Goal: Transaction & Acquisition: Purchase product/service

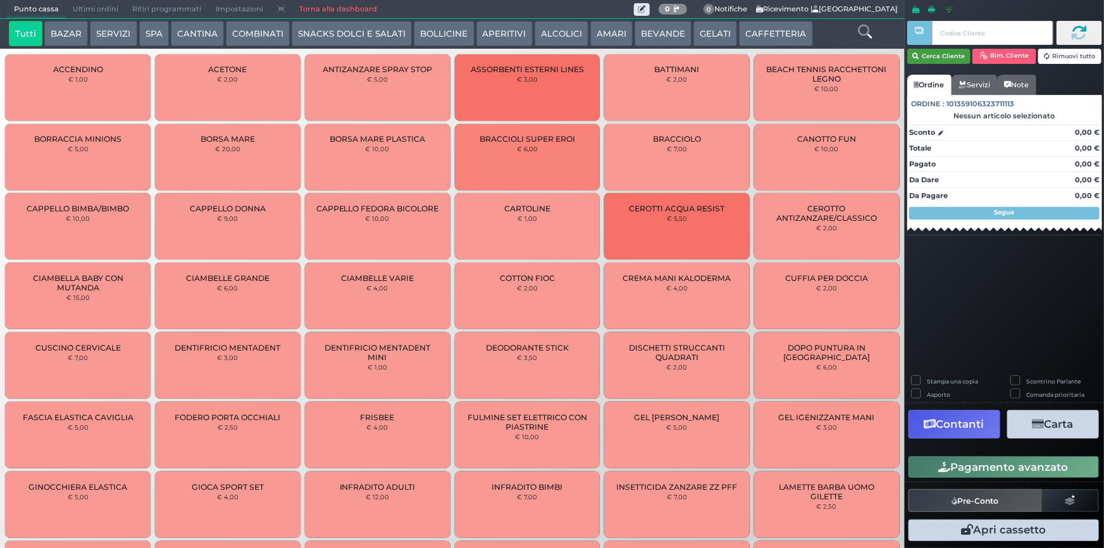
click at [947, 57] on button "Cerca Cliente" at bounding box center [939, 56] width 64 height 15
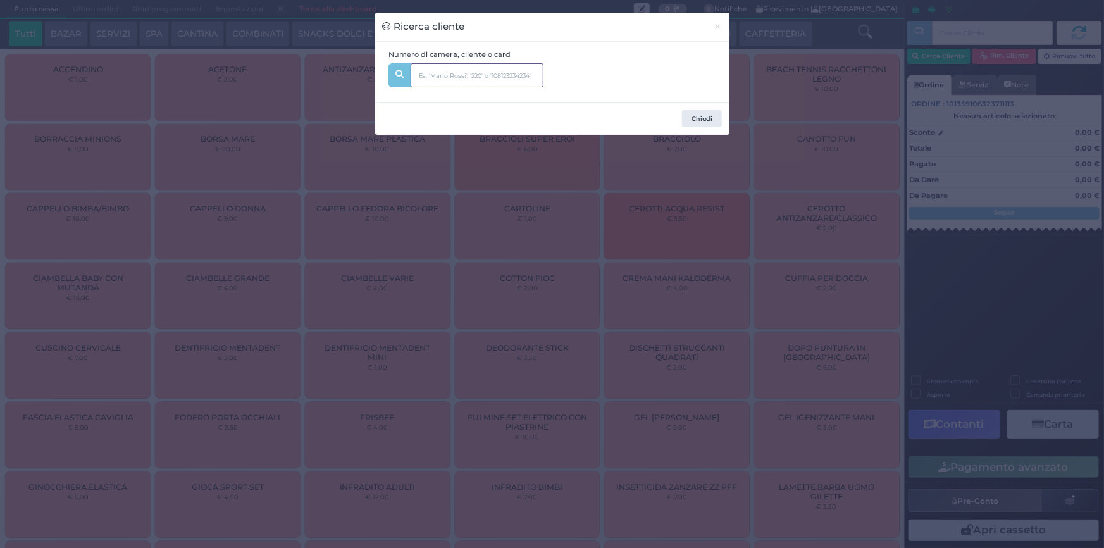
click at [487, 68] on input "text" at bounding box center [477, 75] width 133 height 24
type input "229"
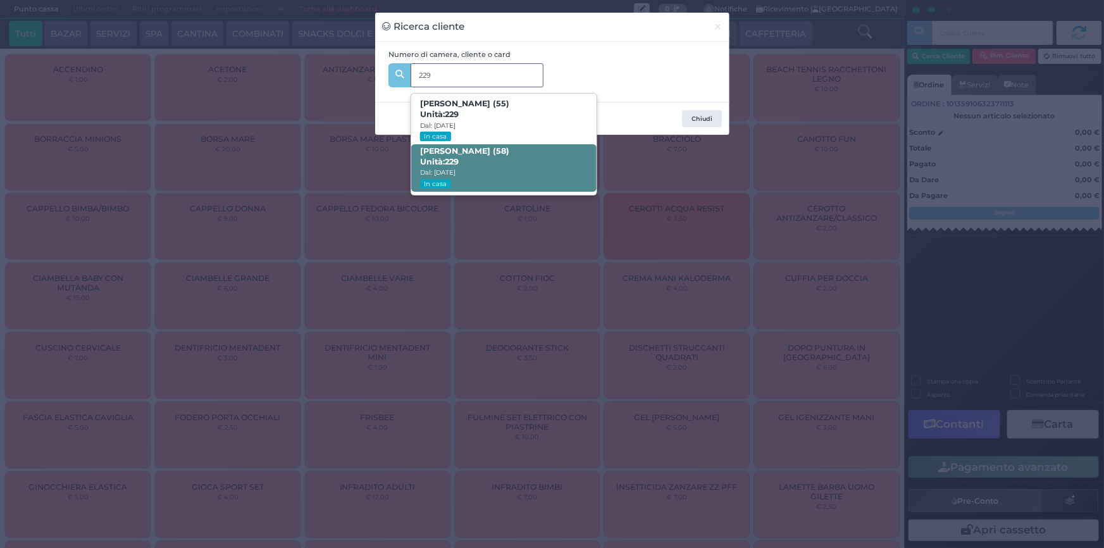
click at [509, 164] on span "[PERSON_NAME] (58) Unità: 229 Dal: [DATE] In casa" at bounding box center [503, 167] width 185 height 47
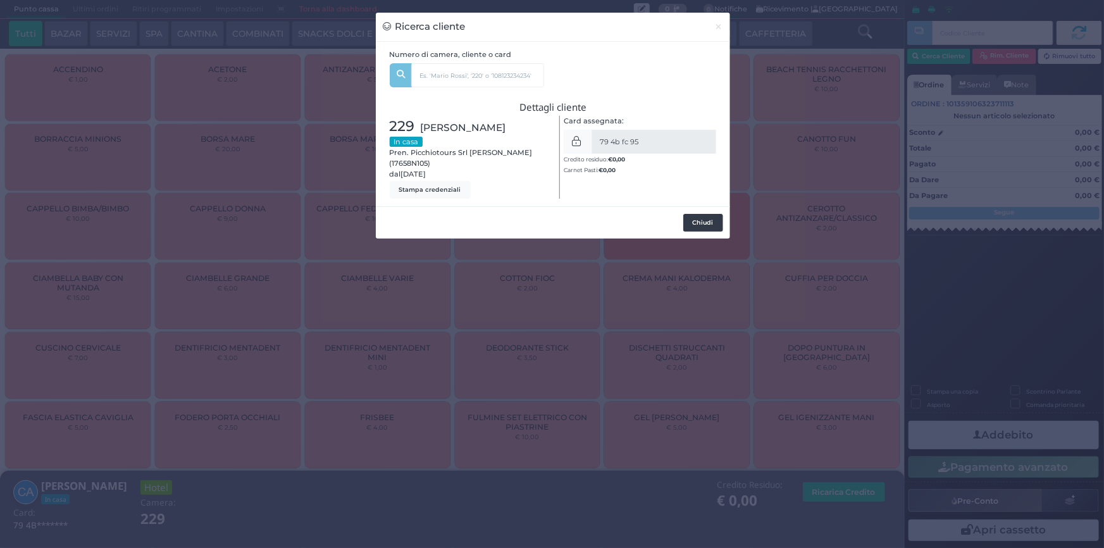
click at [698, 232] on button "Chiudi" at bounding box center [703, 223] width 40 height 18
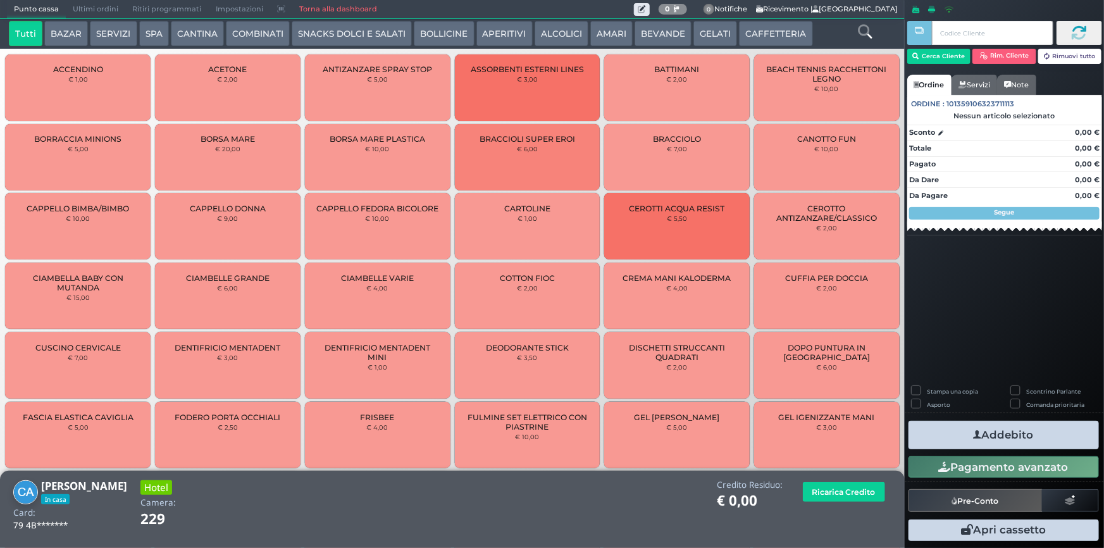
click at [110, 35] on button "SERVIZI" at bounding box center [113, 33] width 47 height 25
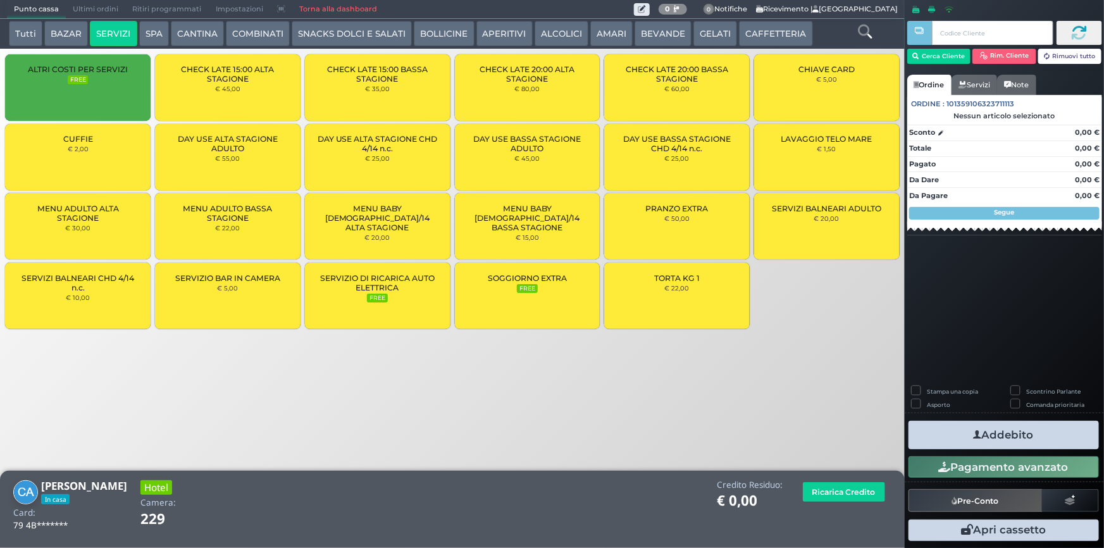
click at [835, 157] on div "LAVAGGIO TELO MARE € 1,50" at bounding box center [827, 157] width 146 height 66
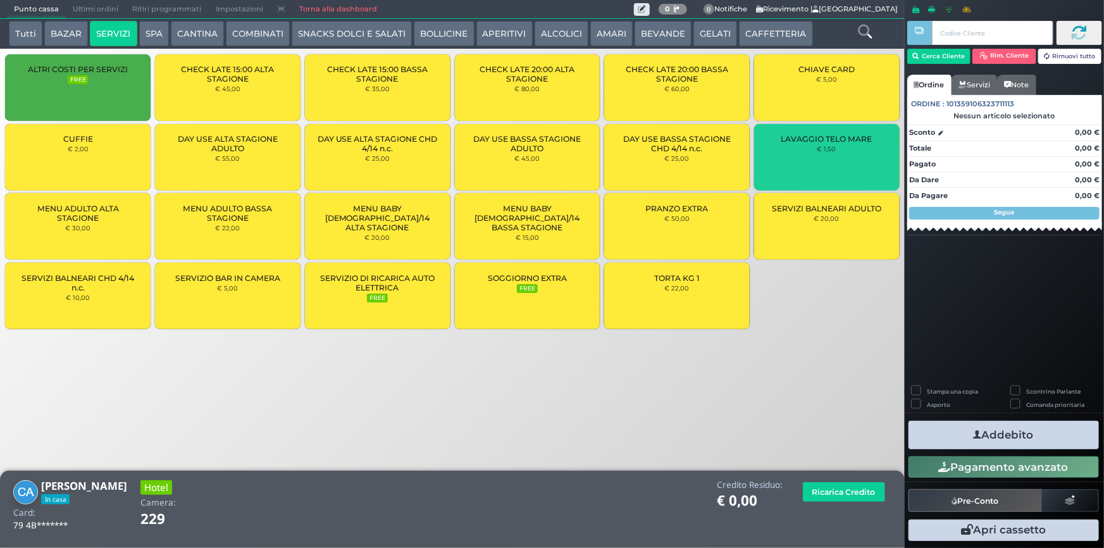
click at [835, 157] on div "LAVAGGIO TELO MARE € 1,50" at bounding box center [827, 157] width 146 height 66
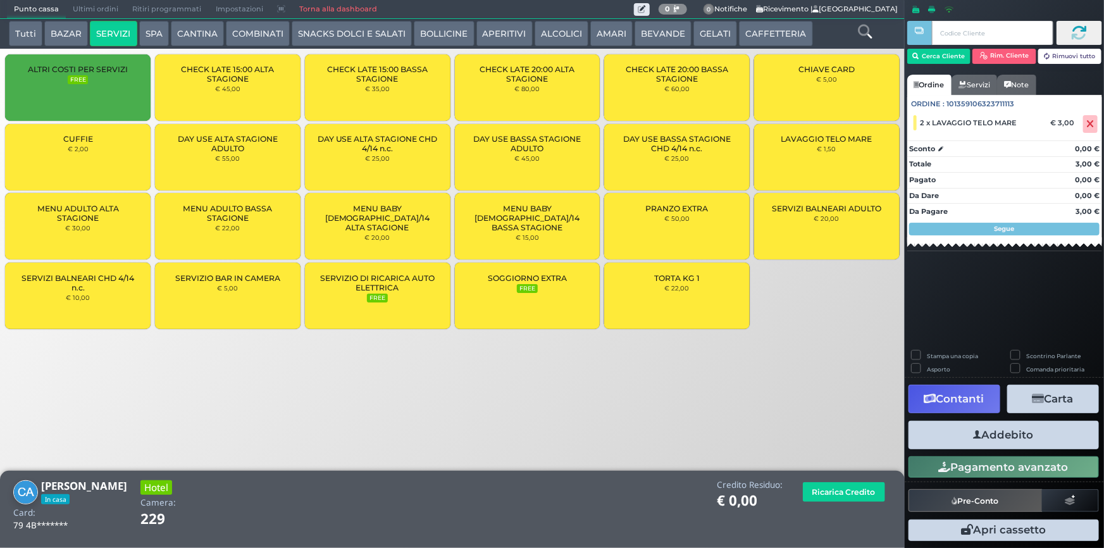
click at [1031, 435] on button "Addebito" at bounding box center [1004, 435] width 190 height 28
